Goal: Task Accomplishment & Management: Manage account settings

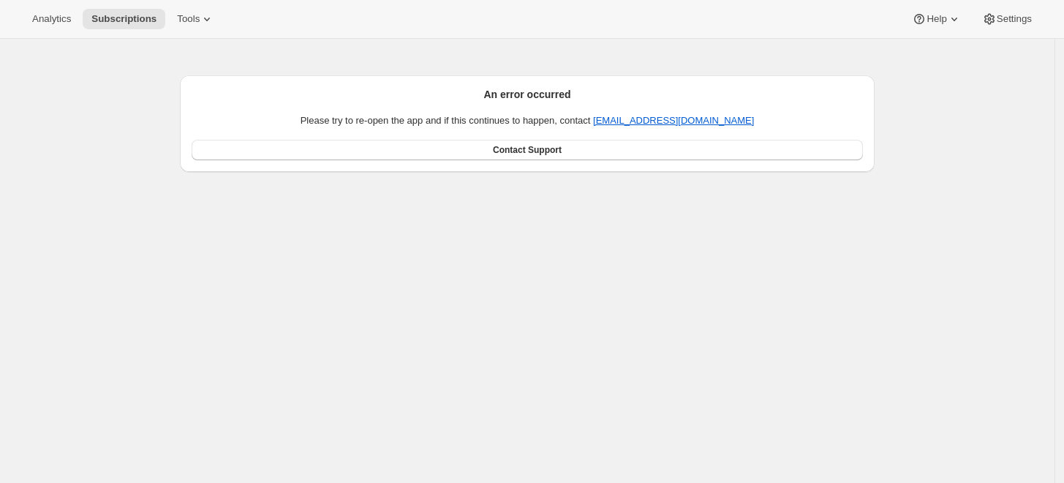
click at [352, 244] on div "An error occurred Please try to re-open the app and if this continues to happen…" at bounding box center [527, 280] width 1055 height 483
click at [64, 15] on span "Analytics" at bounding box center [51, 19] width 39 height 12
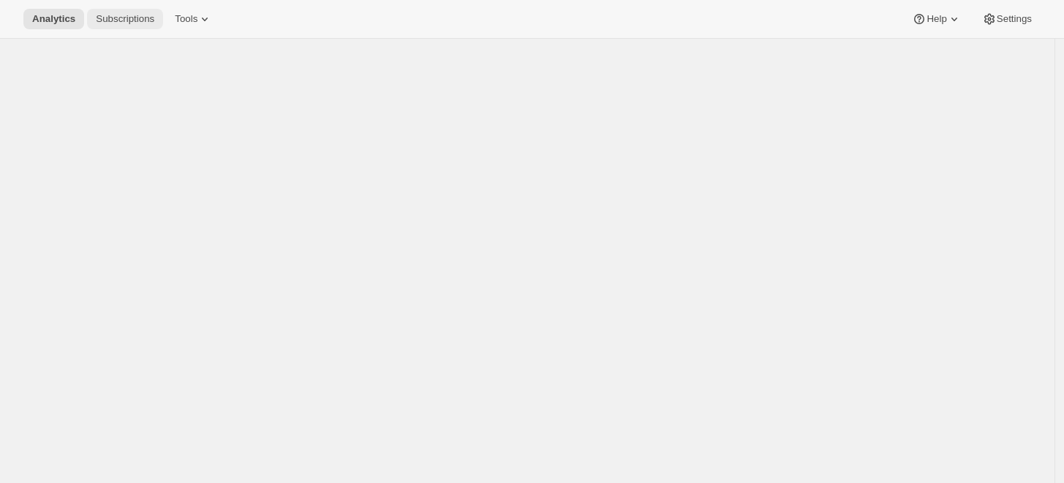
click at [129, 24] on span "Subscriptions" at bounding box center [125, 19] width 59 height 12
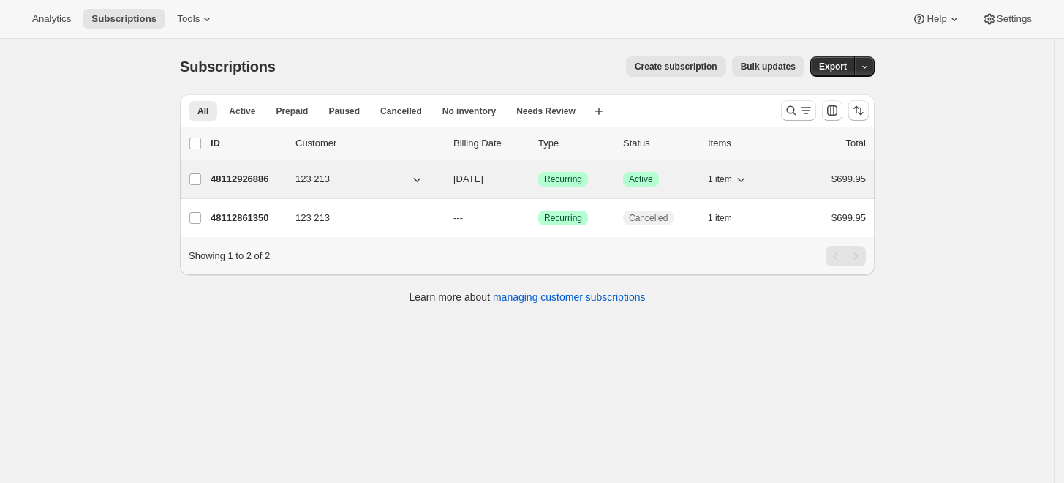
click at [290, 176] on div "48112926886 123 213 [DATE] Success Recurring Success Active 1 item $699.95" at bounding box center [538, 179] width 655 height 20
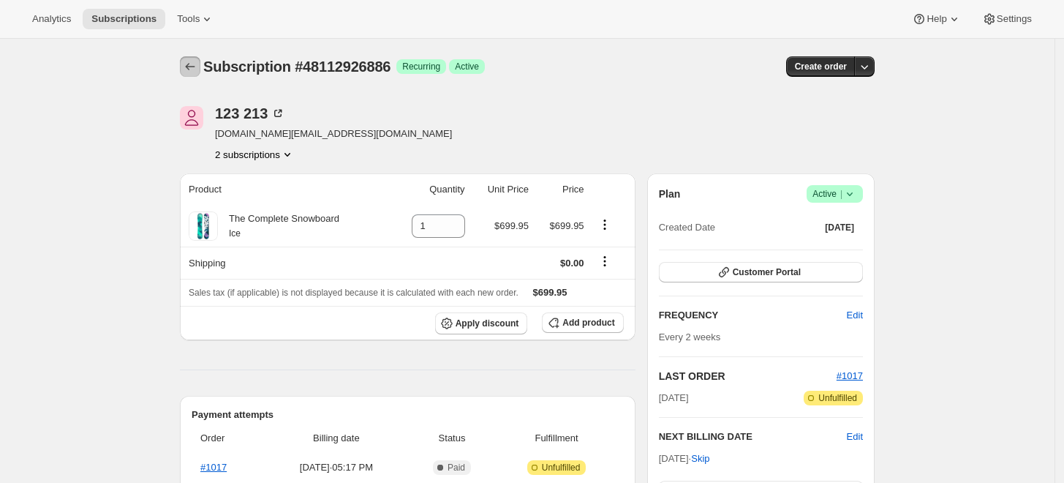
click at [193, 61] on icon "Subscriptions" at bounding box center [190, 66] width 15 height 15
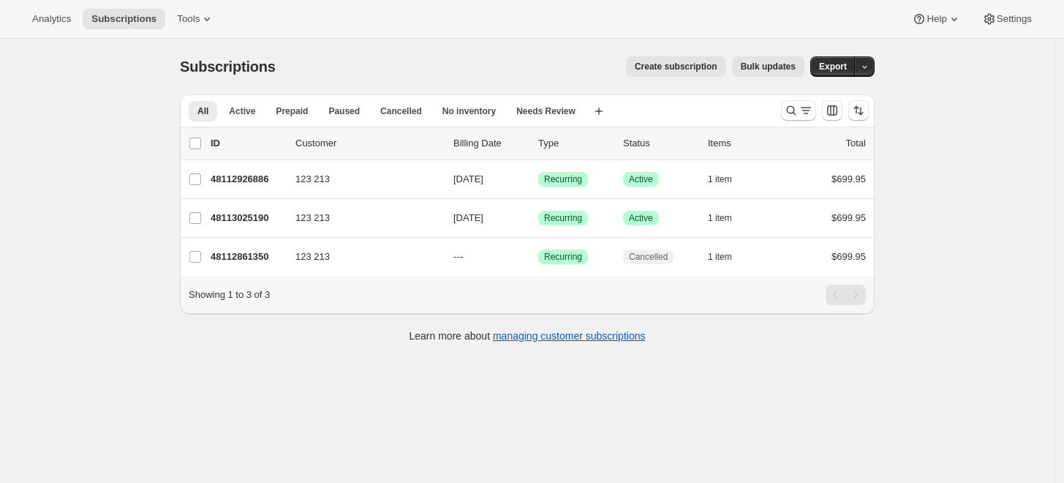
click at [481, 75] on div "Create subscription Bulk updates" at bounding box center [548, 66] width 511 height 20
